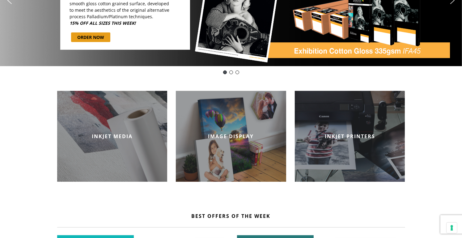
scroll to position [122, 0]
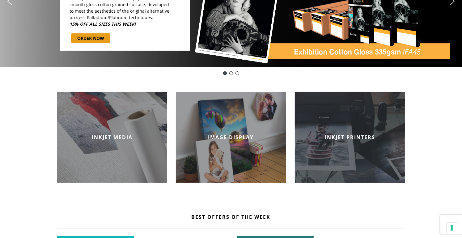
click at [350, 130] on div "INKJET PRINTERS" at bounding box center [350, 137] width 110 height 91
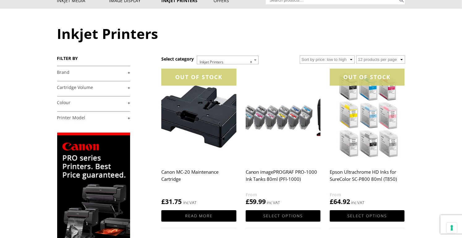
scroll to position [59, 0]
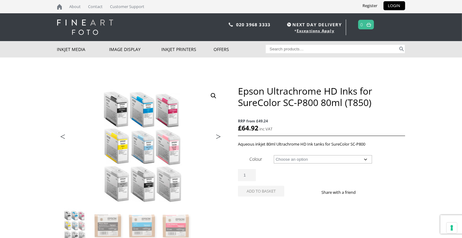
scroll to position [9, 0]
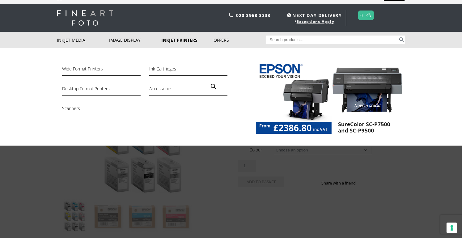
click at [186, 40] on link "Inkjet Printers" at bounding box center [187, 40] width 52 height 16
